Goal: Task Accomplishment & Management: Use online tool/utility

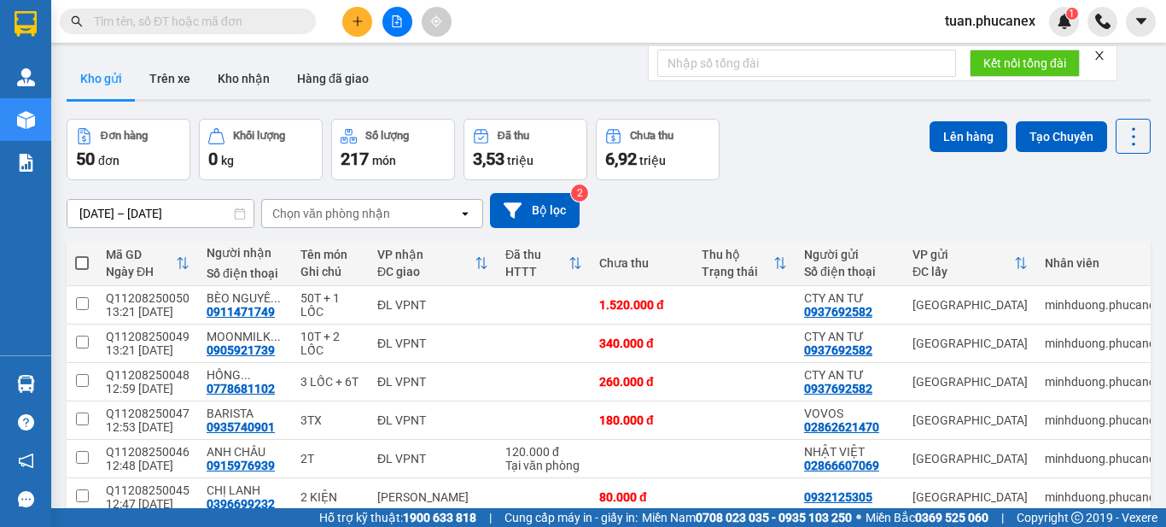
click at [162, 22] on input "text" at bounding box center [194, 21] width 201 height 19
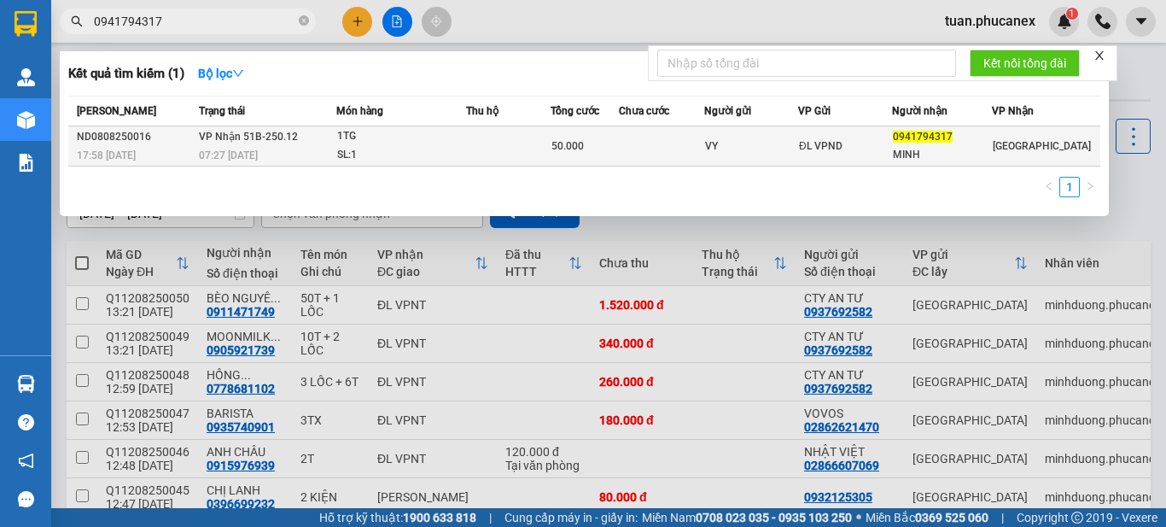
type input "0941794317"
click at [430, 142] on div "1TG" at bounding box center [401, 136] width 128 height 19
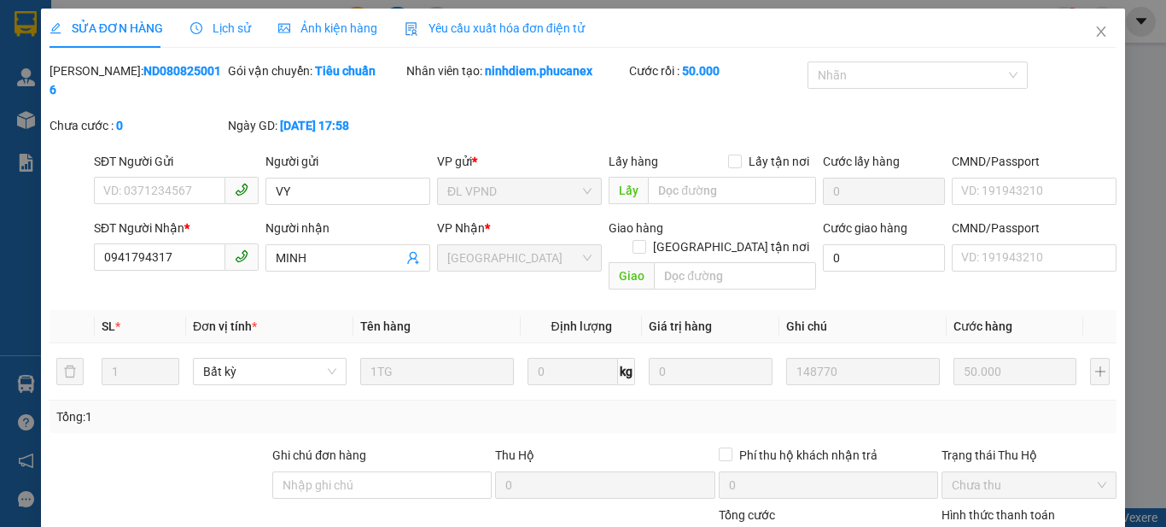
type input "VY"
type input "0941794317"
type input "MINH"
type input "50.000"
click at [1097, 33] on icon "close" at bounding box center [1101, 31] width 9 height 10
